Goal: Information Seeking & Learning: Learn about a topic

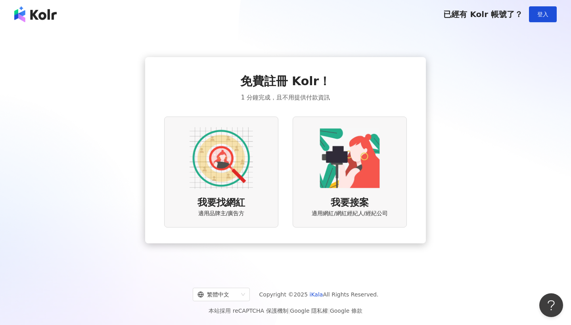
click at [239, 190] on div "我要找網紅 適用品牌主/廣告方" at bounding box center [221, 171] width 114 height 111
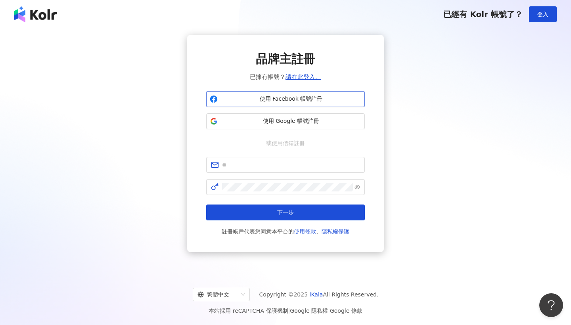
click at [301, 95] on span "使用 Facebook 帳號註冊" at bounding box center [291, 99] width 140 height 8
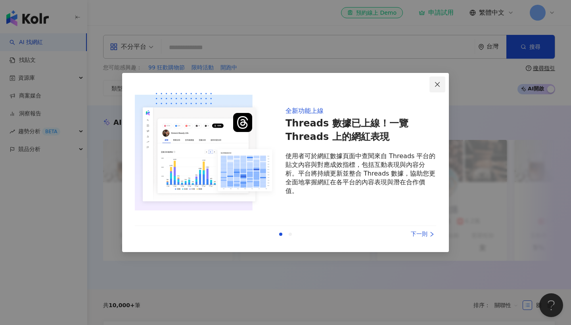
click at [436, 88] on button "Close" at bounding box center [437, 84] width 16 height 16
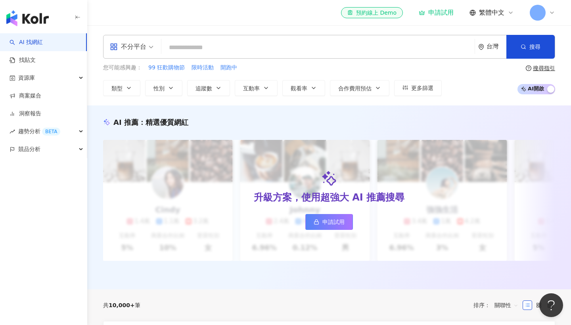
click at [202, 50] on input "search" at bounding box center [317, 47] width 307 height 15
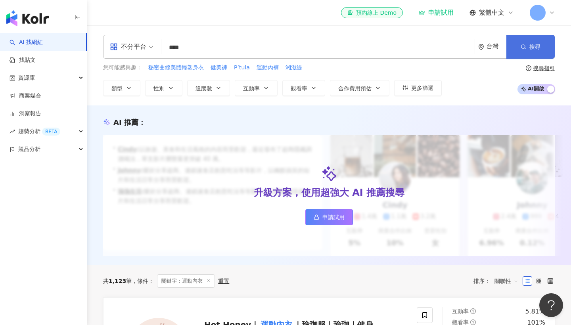
type input "****"
click at [530, 45] on span "搜尋" at bounding box center [534, 47] width 11 height 6
click at [146, 49] on div "不分平台" at bounding box center [128, 46] width 36 height 13
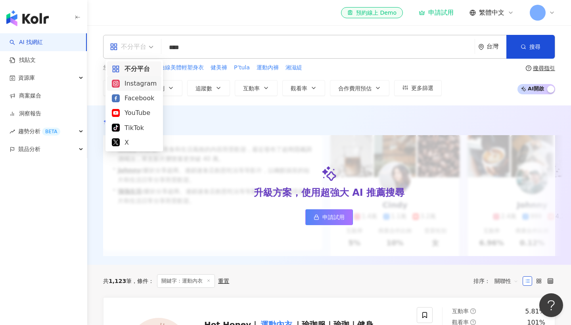
click at [140, 85] on div "Instagram" at bounding box center [134, 83] width 45 height 10
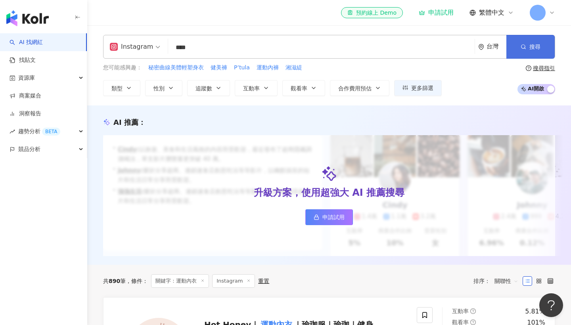
click at [519, 44] on button "搜尋" at bounding box center [530, 47] width 48 height 24
click at [214, 90] on button "追蹤數" at bounding box center [208, 88] width 43 height 16
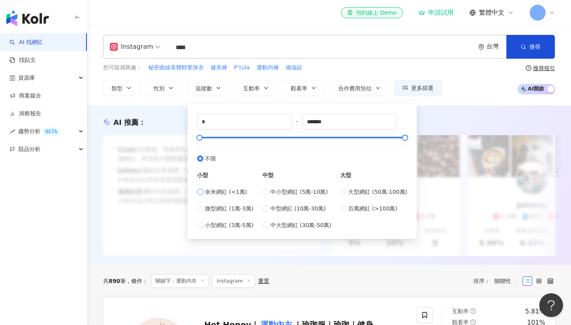
click at [222, 193] on span "奈米網紅 (<1萬)" at bounding box center [226, 191] width 42 height 9
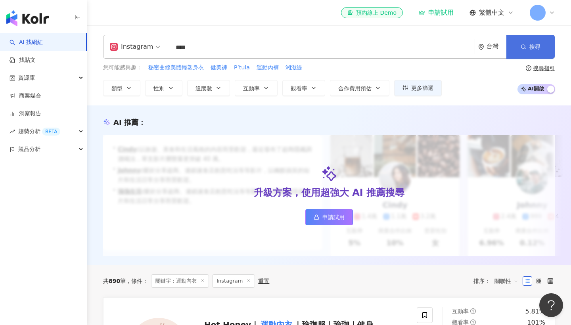
click at [532, 48] on span "搜尋" at bounding box center [534, 47] width 11 height 6
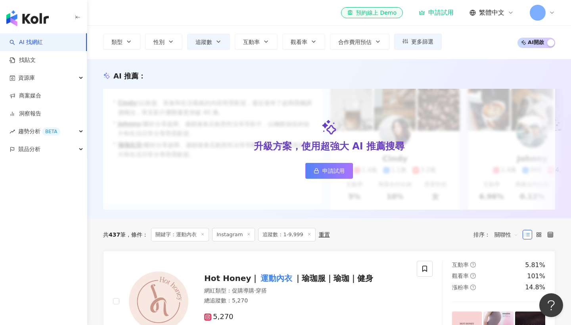
scroll to position [12, 0]
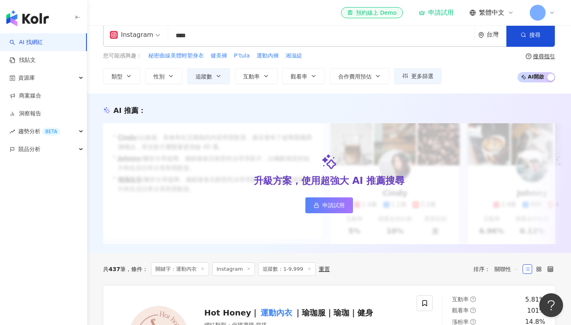
click at [282, 270] on span "追蹤數：1-9,999" at bounding box center [286, 268] width 57 height 13
click at [315, 269] on span "追蹤數：1-9,999" at bounding box center [286, 268] width 57 height 13
click at [309, 267] on line at bounding box center [309, 268] width 2 height 2
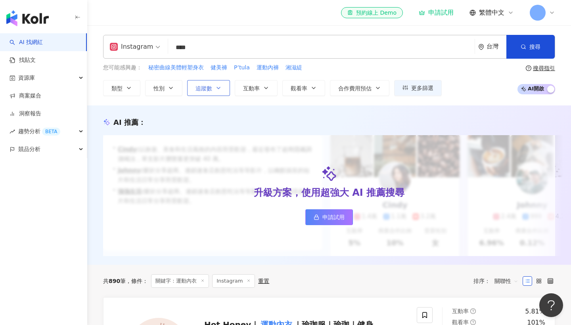
click at [212, 92] on button "追蹤數" at bounding box center [208, 88] width 43 height 16
type input "*******"
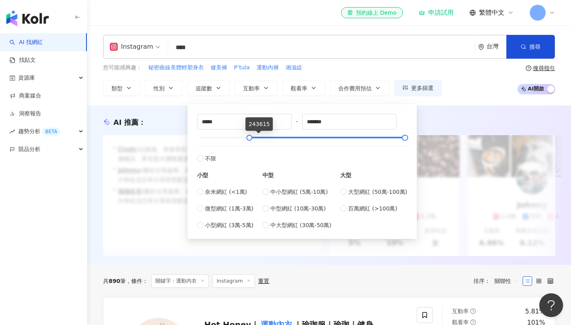
type input "*"
drag, startPoint x: 288, startPoint y: 140, endPoint x: 181, endPoint y: 143, distance: 107.4
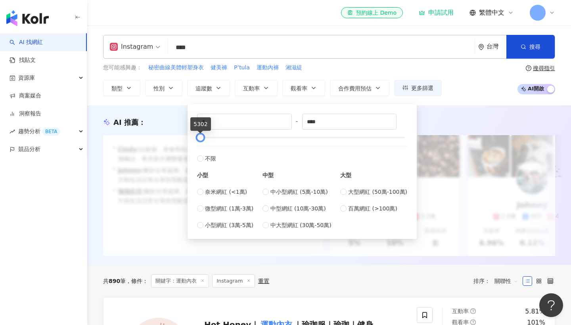
type input "****"
drag, startPoint x: 403, startPoint y: 138, endPoint x: 199, endPoint y: 142, distance: 204.1
click at [199, 140] on div at bounding box center [201, 138] width 4 height 4
click at [177, 81] on button "性別" at bounding box center [163, 88] width 37 height 16
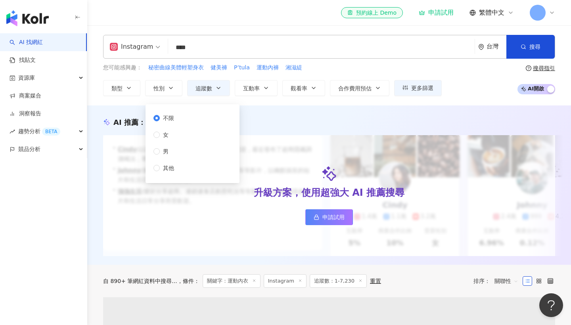
click at [175, 139] on div "不限 女 男 其他" at bounding box center [166, 143] width 27 height 59
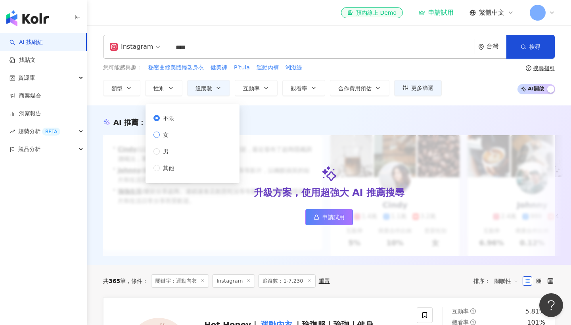
click at [160, 136] on span "女" at bounding box center [166, 134] width 12 height 9
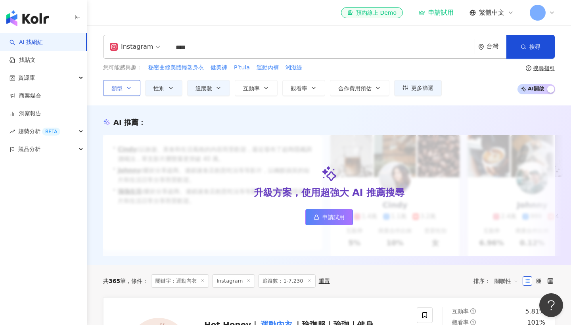
click at [128, 86] on icon "button" at bounding box center [129, 88] width 6 height 6
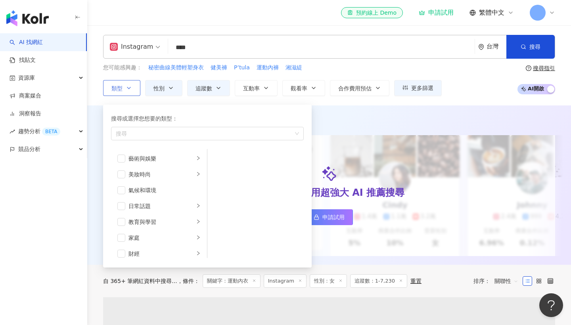
click at [130, 86] on icon "button" at bounding box center [129, 88] width 6 height 6
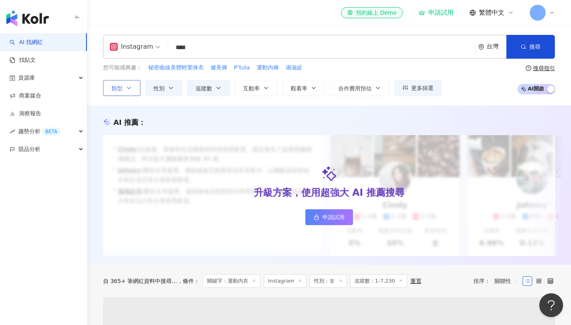
click at [130, 86] on icon "button" at bounding box center [129, 88] width 6 height 6
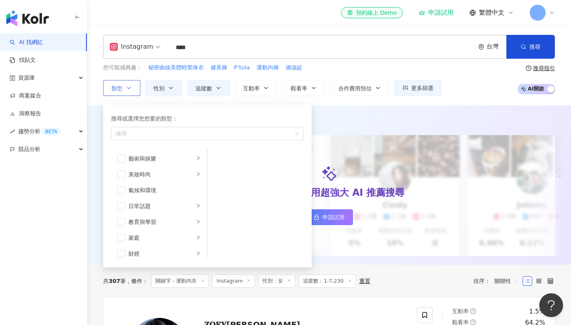
click at [130, 86] on icon "button" at bounding box center [129, 88] width 6 height 6
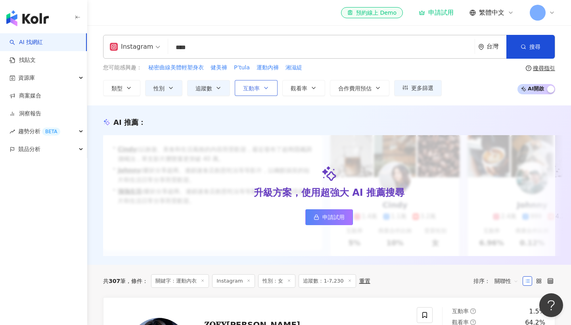
click at [271, 90] on button "互動率" at bounding box center [256, 88] width 43 height 16
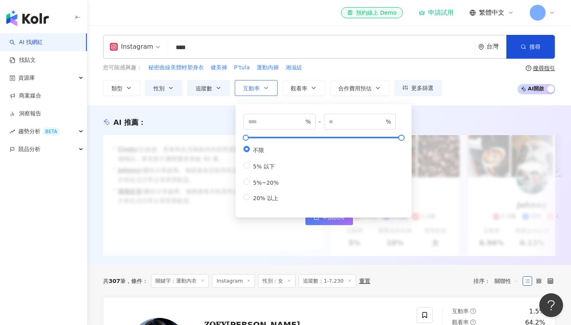
click at [271, 90] on button "互動率" at bounding box center [256, 88] width 43 height 16
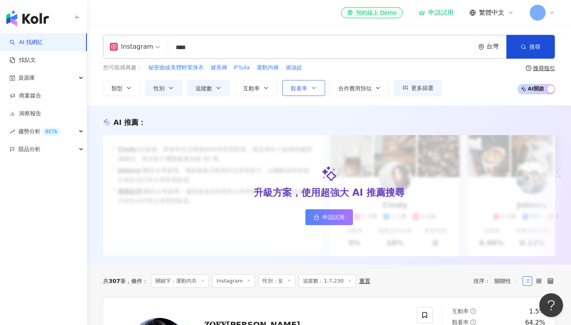
click at [300, 90] on span "觀看率" at bounding box center [298, 88] width 17 height 6
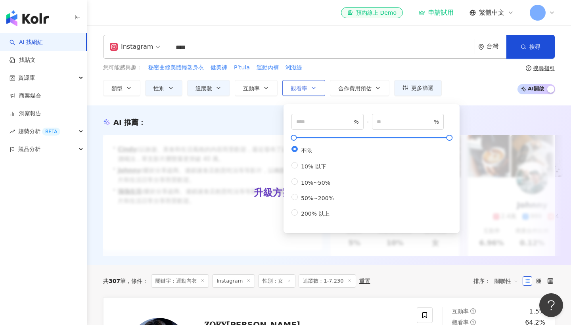
click at [300, 89] on span "觀看率" at bounding box center [298, 88] width 17 height 6
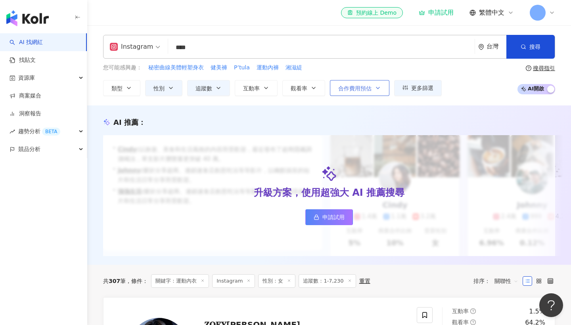
click at [356, 89] on span "合作費用預估" at bounding box center [354, 88] width 33 height 6
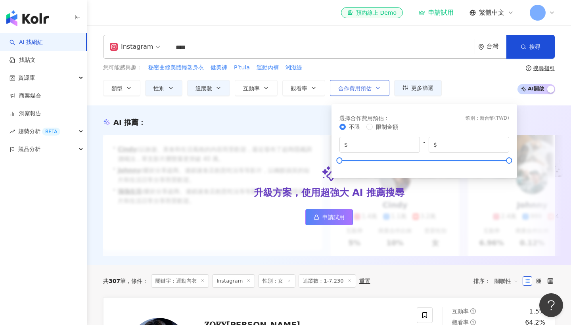
click at [356, 89] on span "合作費用預估" at bounding box center [354, 88] width 33 height 6
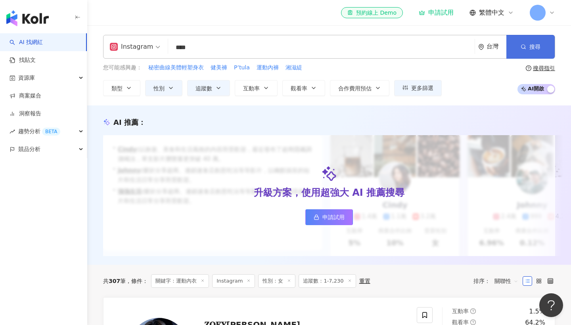
click at [524, 52] on button "搜尋" at bounding box center [530, 47] width 48 height 24
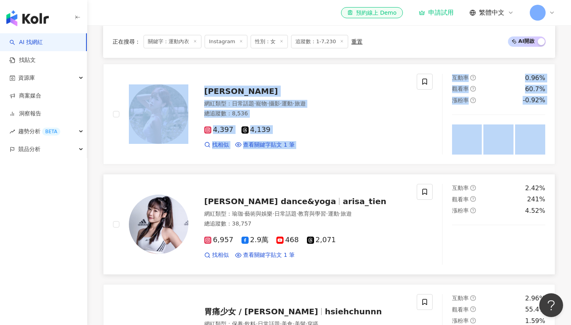
scroll to position [355, 0]
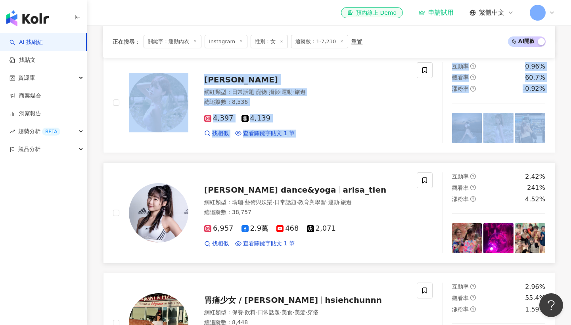
click at [277, 189] on span "Arisa 愛瑞莎 dance&yoga" at bounding box center [270, 190] width 132 height 10
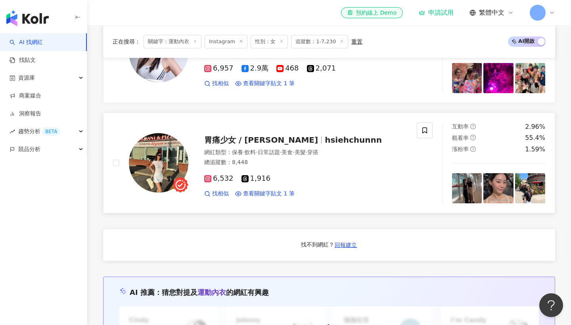
scroll to position [515, 0]
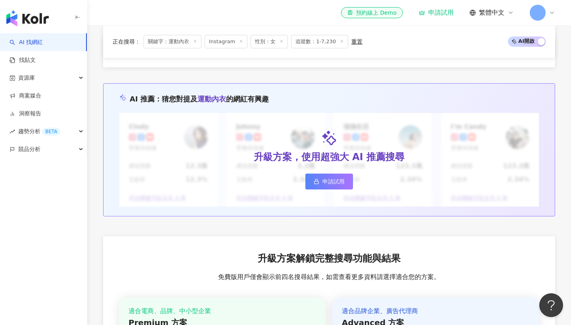
scroll to position [801, 0]
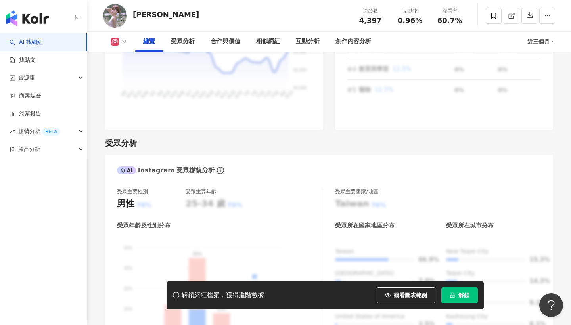
scroll to position [771, 0]
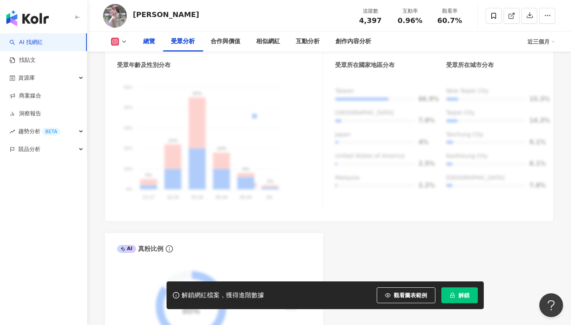
click at [136, 37] on div "總覽" at bounding box center [149, 42] width 28 height 20
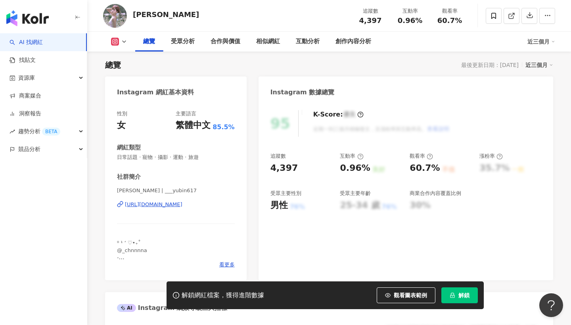
click at [113, 39] on rect at bounding box center [115, 42] width 6 height 6
click at [137, 60] on button "Instagram" at bounding box center [132, 56] width 48 height 11
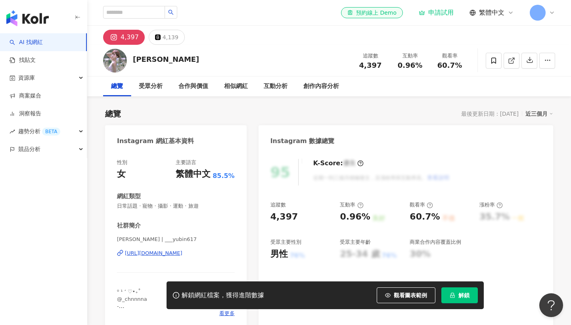
scroll to position [0, 0]
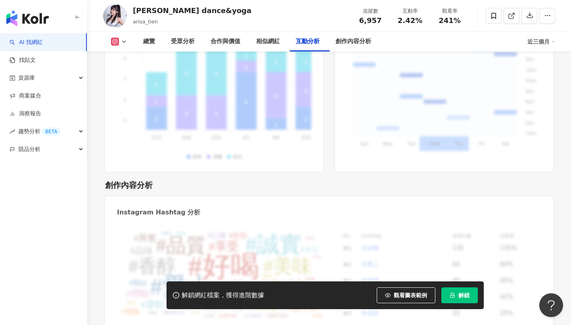
scroll to position [2213, 0]
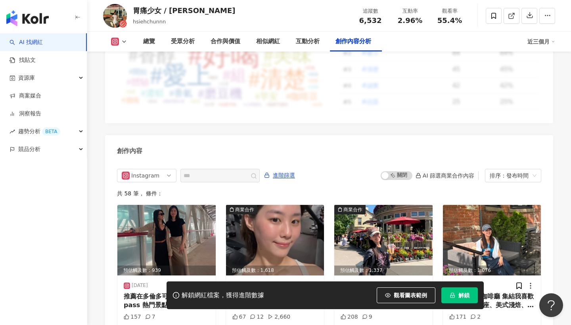
scroll to position [2324, 0]
